Goal: Task Accomplishment & Management: Use online tool/utility

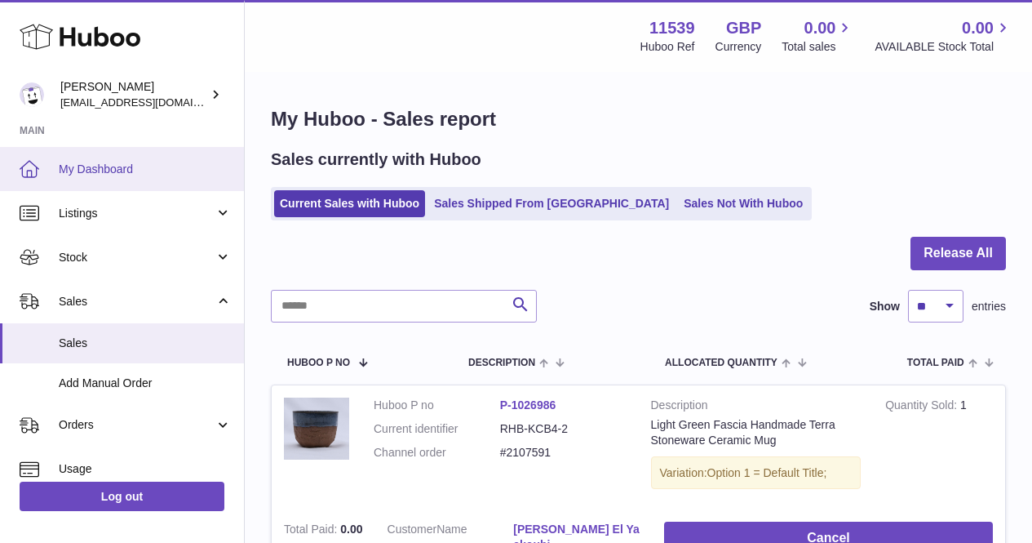
click at [73, 186] on link "My Dashboard" at bounding box center [122, 169] width 244 height 44
click at [98, 171] on span "My Dashboard" at bounding box center [145, 170] width 173 height 16
click at [95, 169] on span "My Dashboard" at bounding box center [145, 170] width 173 height 16
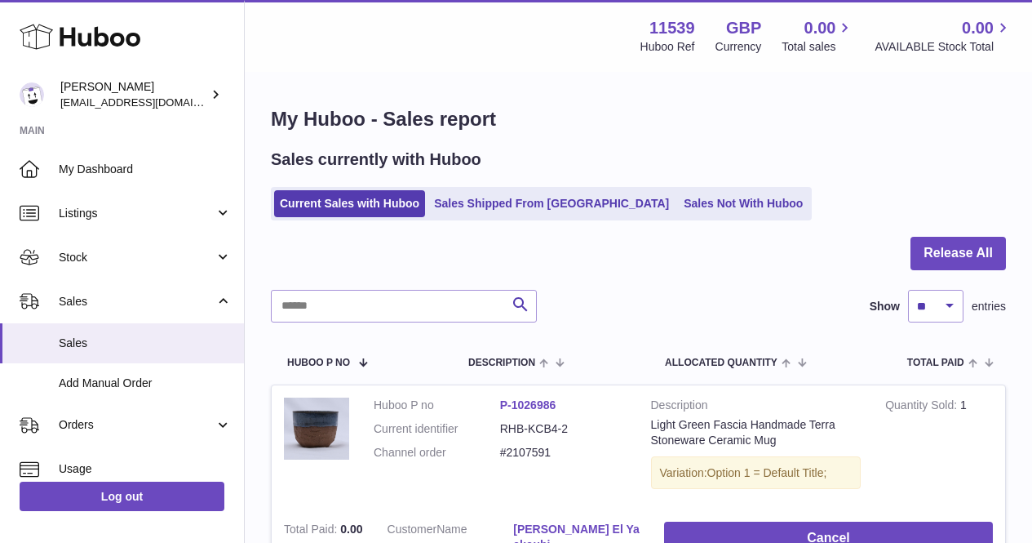
click at [169, 147] on link "My Dashboard" at bounding box center [122, 169] width 244 height 44
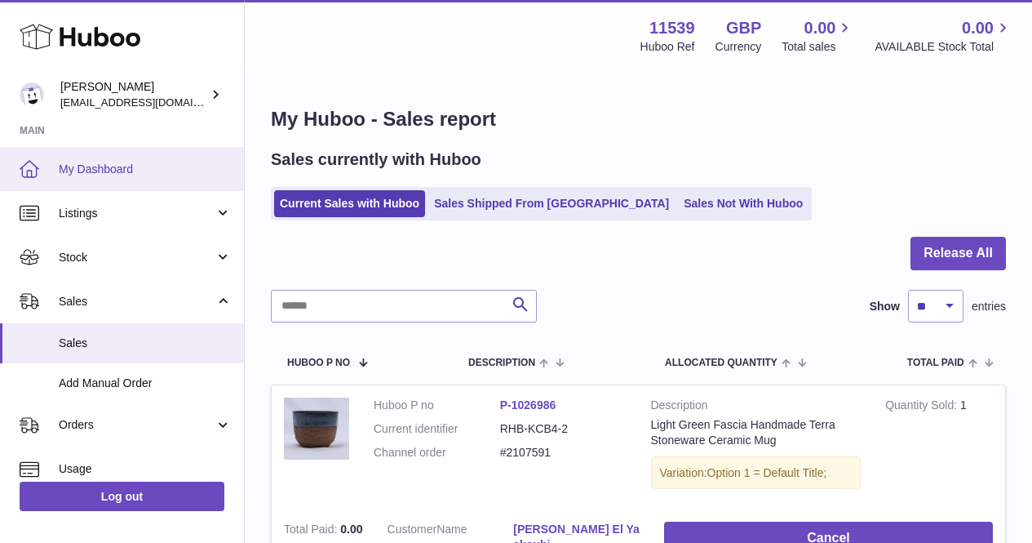
click at [162, 157] on link "My Dashboard" at bounding box center [122, 169] width 244 height 44
click at [149, 170] on span "My Dashboard" at bounding box center [145, 170] width 173 height 16
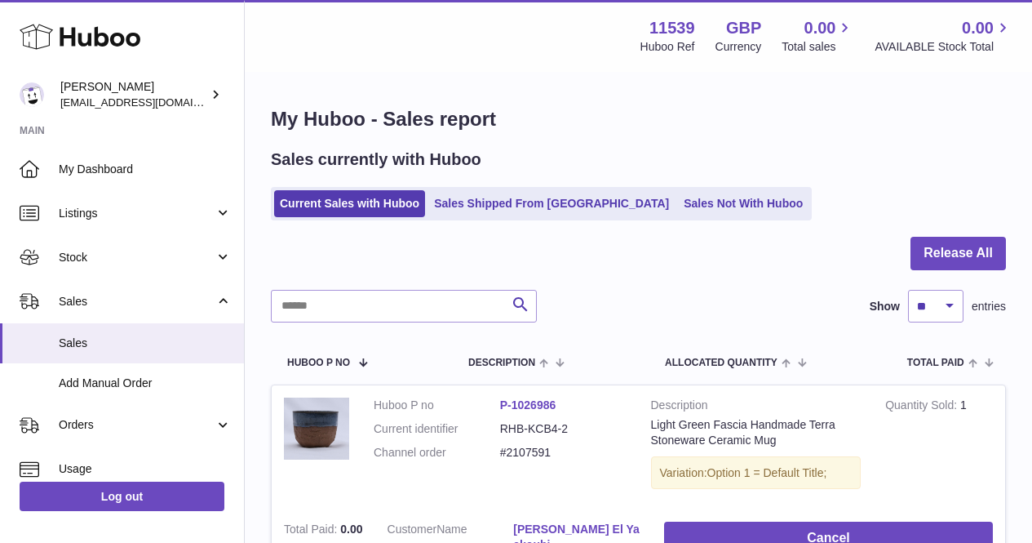
click at [485, 104] on div "My Huboo - Sales report Sales currently with Huboo Current Sales with Huboo Sal…" at bounding box center [638, 389] width 787 height 632
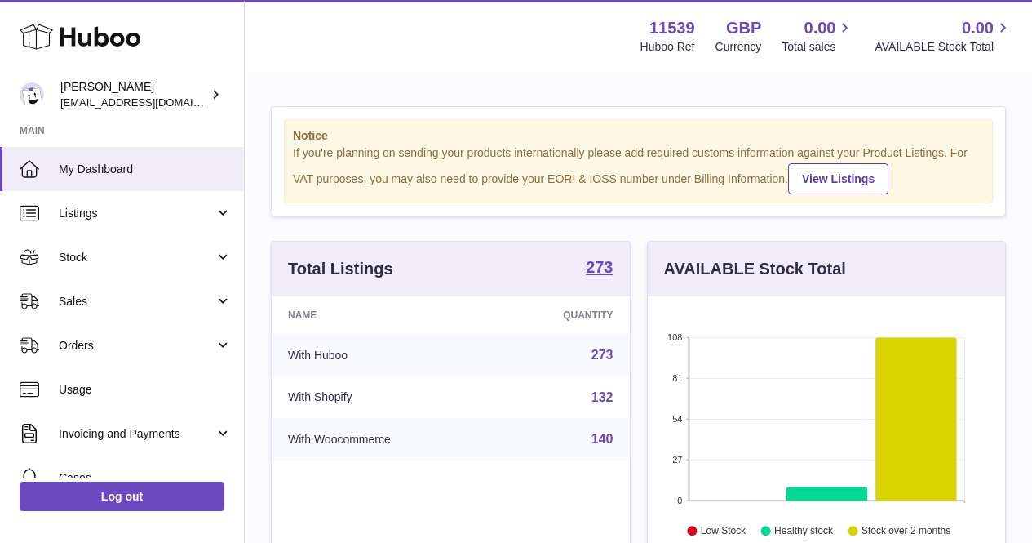
scroll to position [255, 357]
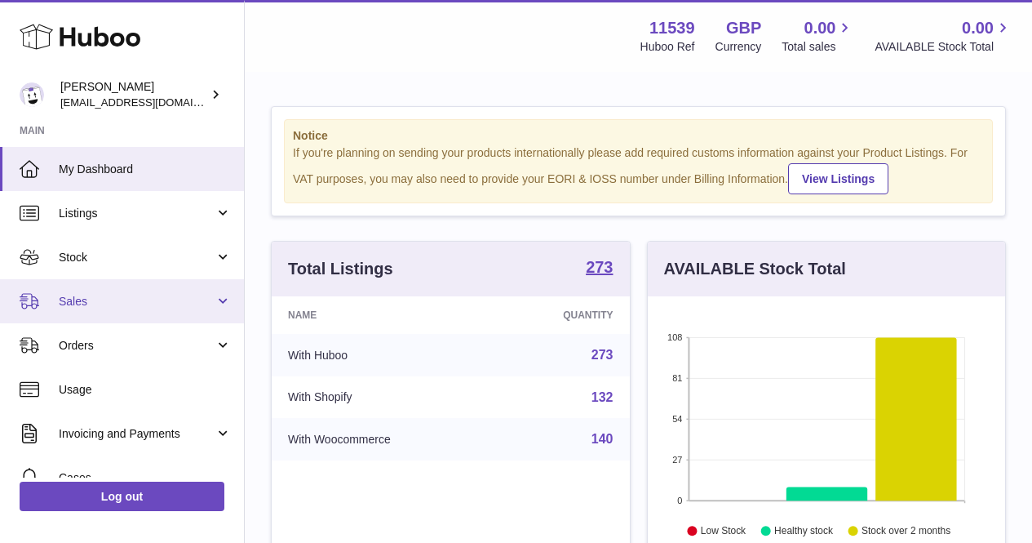
click at [142, 296] on span "Sales" at bounding box center [137, 302] width 156 height 16
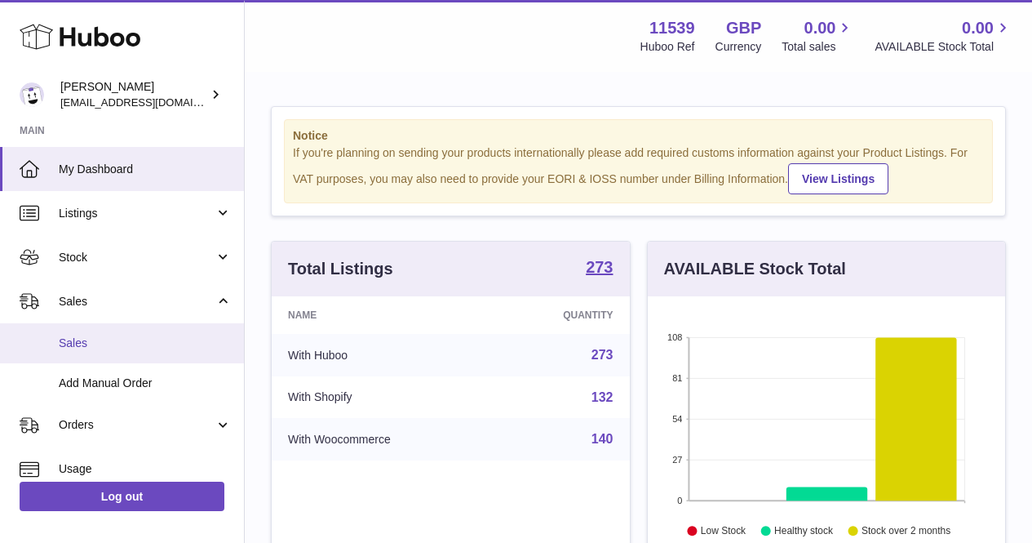
click at [148, 339] on span "Sales" at bounding box center [145, 343] width 173 height 16
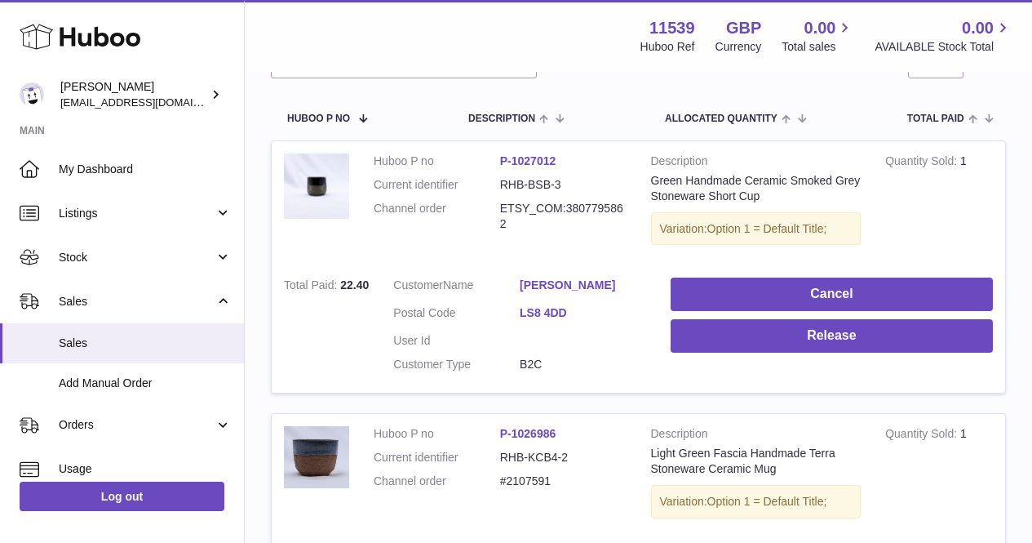
scroll to position [245, 0]
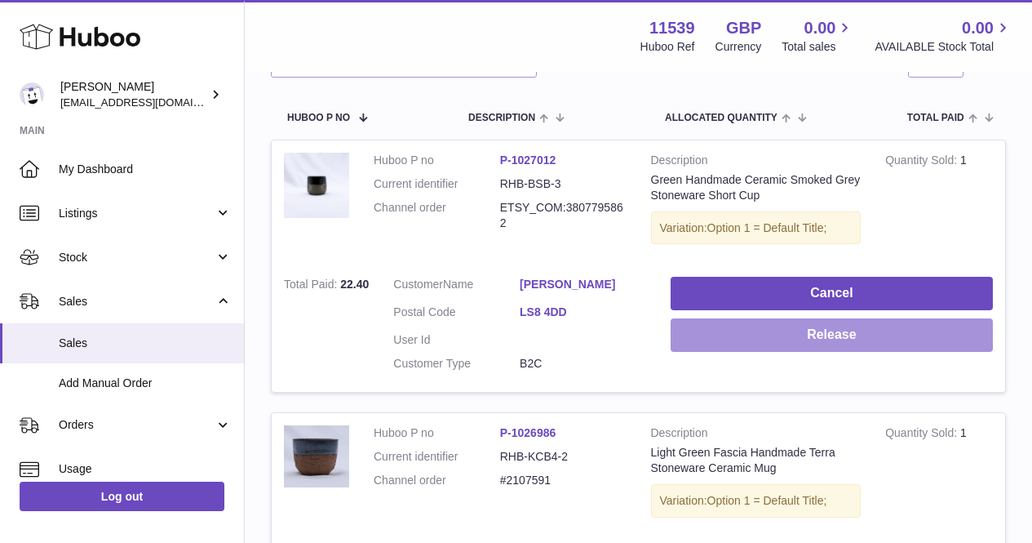
click at [692, 343] on button "Release" at bounding box center [832, 334] width 322 height 33
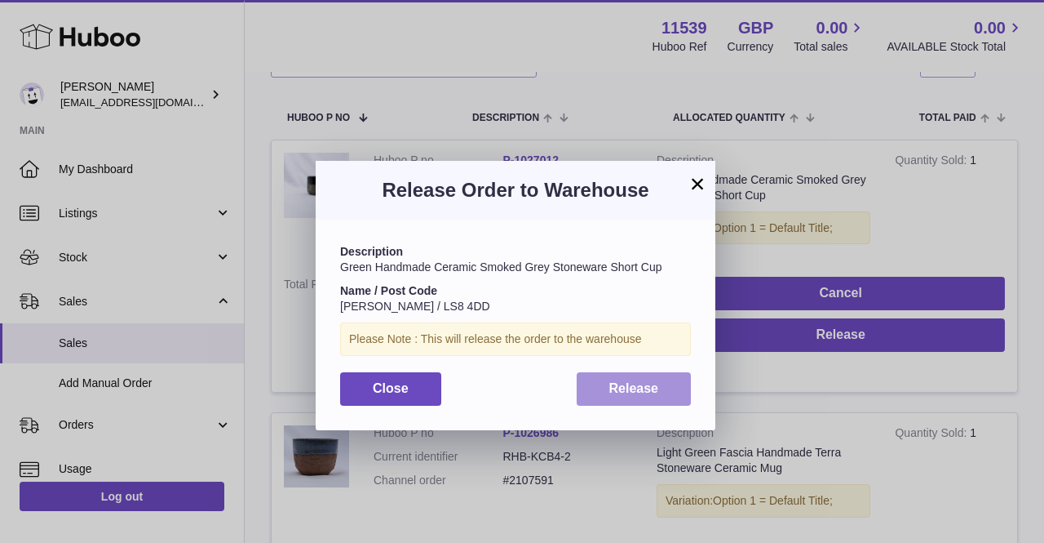
click at [634, 394] on span "Release" at bounding box center [634, 388] width 50 height 14
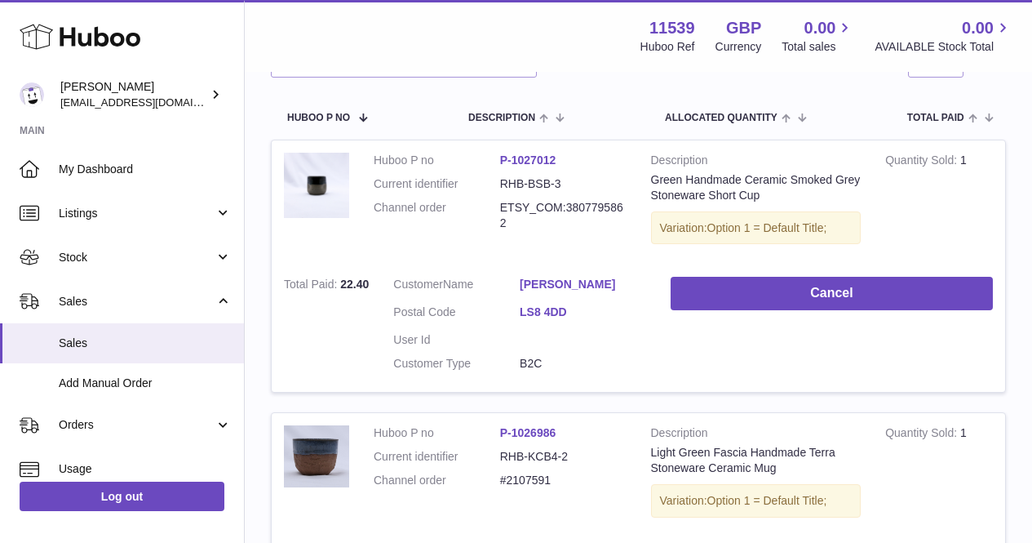
click at [599, 56] on div "Menu Huboo 11539 Huboo Ref GBP Currency 0.00 Total sales 0.00 AVAILABLE Stock T…" at bounding box center [638, 36] width 787 height 72
